Goal: Information Seeking & Learning: Find specific fact

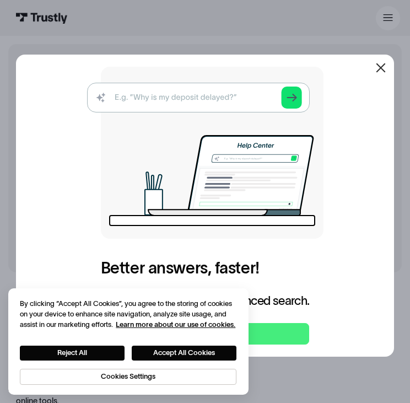
click at [387, 72] on icon at bounding box center [380, 67] width 13 height 13
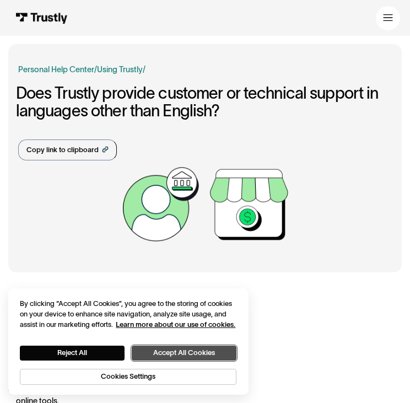
click at [174, 352] on button "Accept All Cookies" at bounding box center [184, 353] width 105 height 15
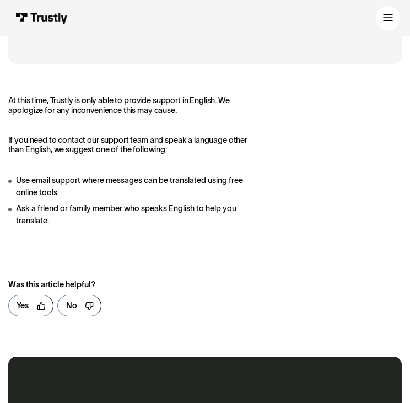
scroll to position [207, 0]
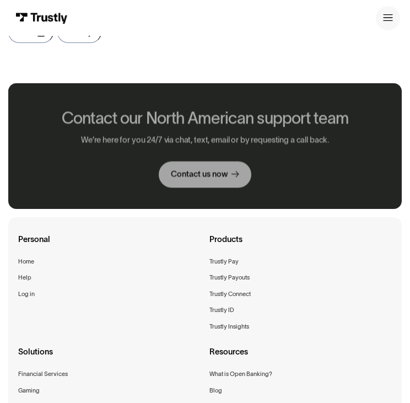
scroll to position [660, 0]
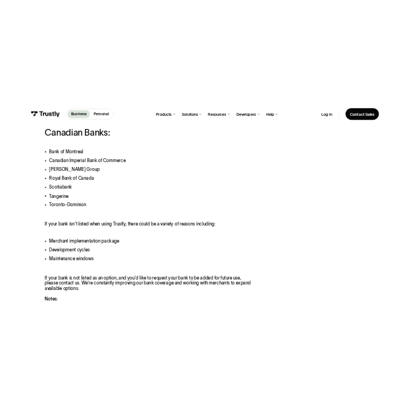
scroll to position [748, 0]
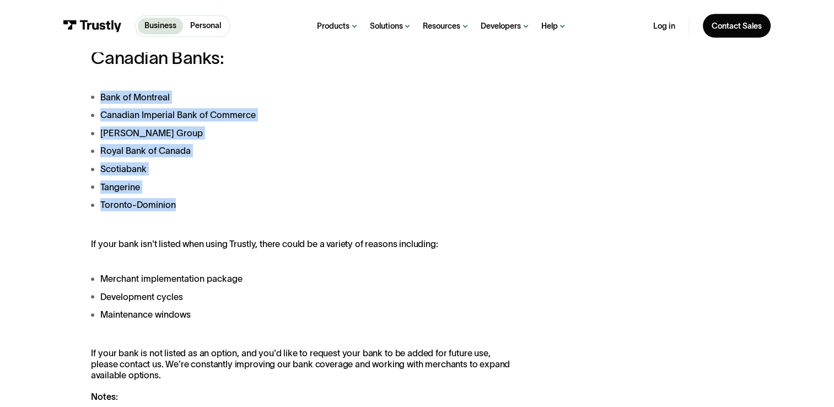
drag, startPoint x: 176, startPoint y: 206, endPoint x: 99, endPoint y: 102, distance: 129.6
click at [99, 102] on ul "Bank of Montreal Canadian Imperial Bank of Commerce Desjardins Group Royal Bank…" at bounding box center [300, 150] width 419 height 121
copy ul "Bank of Montreal Canadian Imperial Bank of Commerce Desjardins Group Royal Bank…"
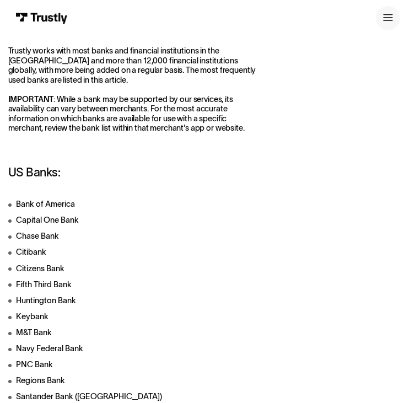
scroll to position [240, 0]
